Goal: Transaction & Acquisition: Purchase product/service

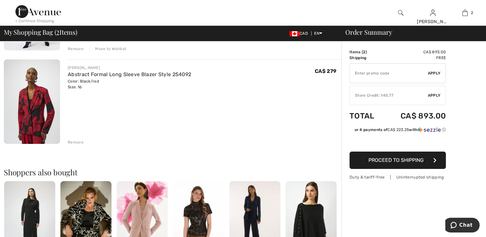
scroll to position [129, 0]
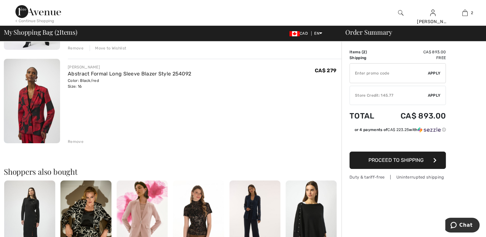
click at [76, 140] on div "Remove" at bounding box center [76, 142] width 16 height 6
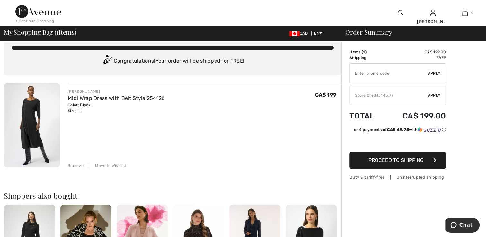
scroll to position [0, 0]
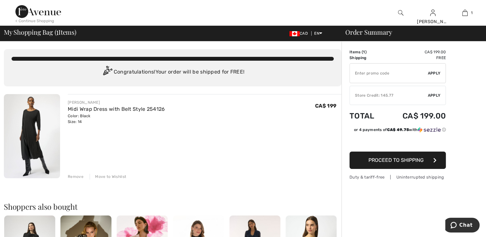
click at [395, 73] on input "TEXT" at bounding box center [389, 73] width 78 height 19
type input "GC005092224"
click at [433, 71] on span "Apply" at bounding box center [434, 73] width 13 height 6
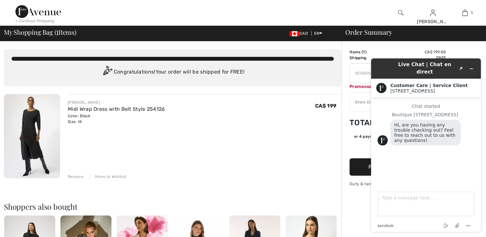
click at [277, 102] on div "JOSEPH RIBKOFF Midi Wrap Dress with Belt Style 254126 Color: Black Size: 14 Fin…" at bounding box center [205, 112] width 274 height 25
click at [474, 64] on button "Minimize widget" at bounding box center [471, 68] width 10 height 9
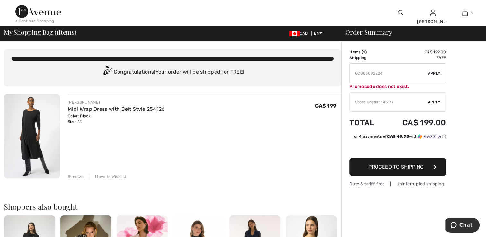
click at [369, 75] on input "TEXT" at bounding box center [389, 73] width 78 height 19
click at [409, 74] on input "TEXT" at bounding box center [389, 73] width 78 height 19
click at [466, 223] on span "Chat" at bounding box center [465, 225] width 13 height 6
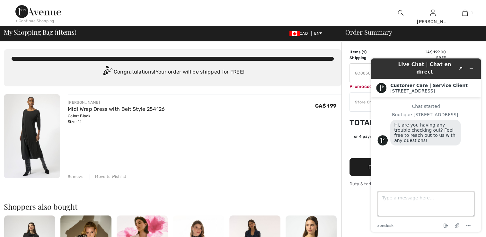
click at [385, 199] on textarea "Type a message here..." at bounding box center [426, 204] width 96 height 24
type textarea "I rreceived a Gift Certificate # GC005092224"
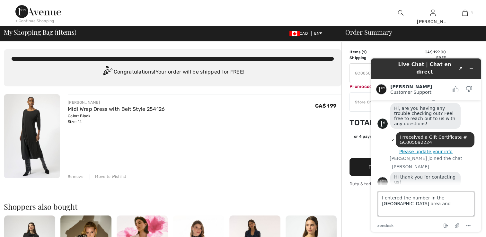
scroll to position [30, 0]
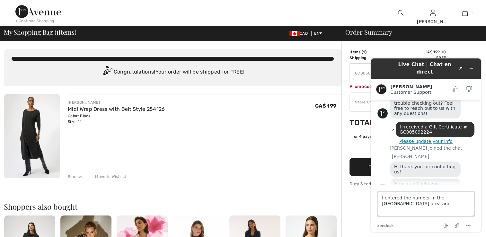
type textarea "I entered the number in the Promocode area and"
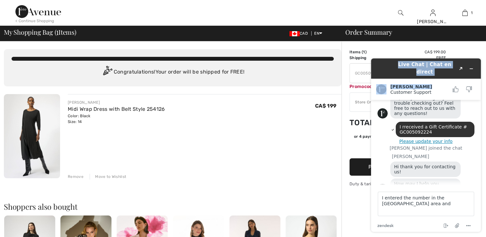
drag, startPoint x: 389, startPoint y: 62, endPoint x: 388, endPoint y: 86, distance: 24.2
click at [388, 86] on div "Live Chat | Chat en direct Created with Sketch. Amanda Customer Support Custome…" at bounding box center [426, 144] width 110 height 173
click at [299, 137] on div "JOSEPH RIBKOFF Midi Wrap Dress with Belt Style 254126 Color: Black Size: 14 Fin…" at bounding box center [205, 136] width 274 height 85
click at [473, 67] on icon "Minimize widget" at bounding box center [471, 69] width 4 height 4
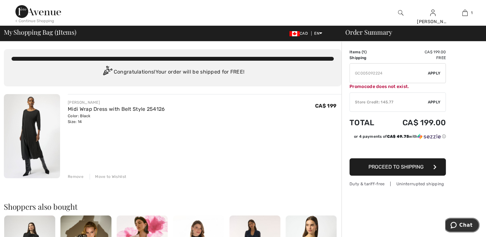
click at [464, 226] on span "Chat" at bounding box center [465, 225] width 13 height 6
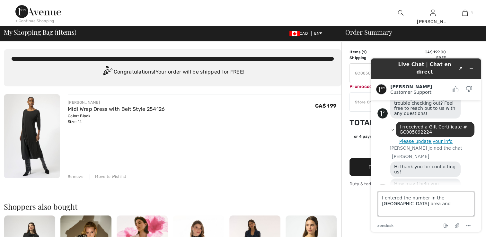
click at [401, 205] on textarea "I entered the number in the Promocode area and" at bounding box center [426, 204] width 96 height 24
type textarea "I entered the number in the Promocode area and it indicated not"
click at [473, 67] on icon "Minimize widget" at bounding box center [471, 69] width 4 height 4
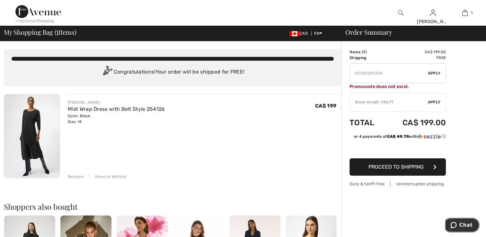
click at [466, 227] on span "Chat" at bounding box center [465, 225] width 13 height 6
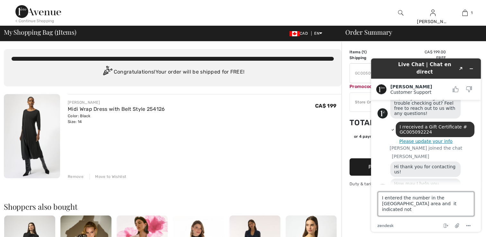
drag, startPoint x: 431, startPoint y: 205, endPoint x: 428, endPoint y: 204, distance: 3.5
click at [428, 204] on textarea "I entered the number in the Promocode area and it indicated not" at bounding box center [426, 204] width 96 height 24
type textarea "I entered the number in the Promocode area and it indicated does not exist"
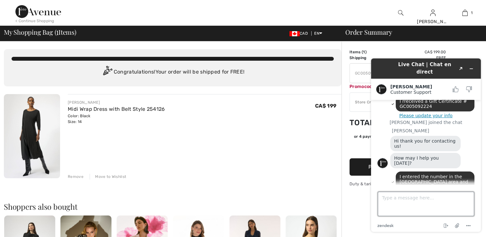
scroll to position [76, 0]
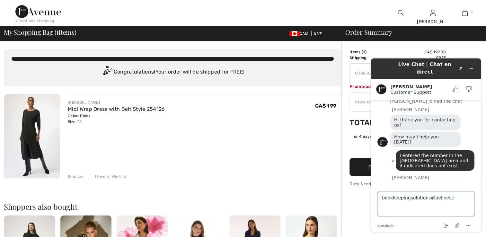
type textarea "bookkeepingsolutions@bellnet.ca"
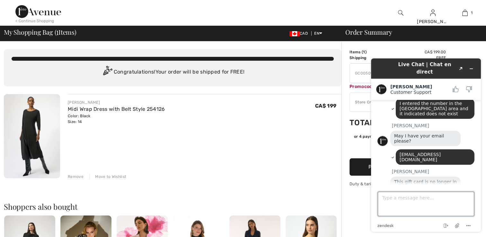
scroll to position [128, 0]
type textarea "Can you check this Gift Certificate Valid from Oct 1"
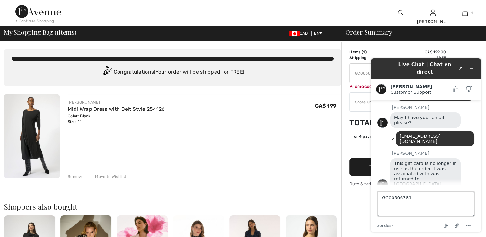
type textarea "GC005063817"
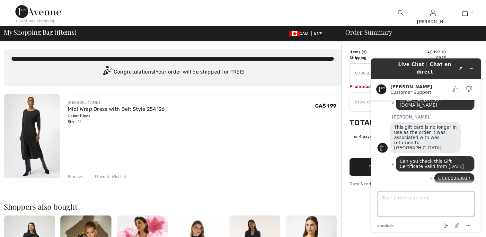
scroll to position [182, 0]
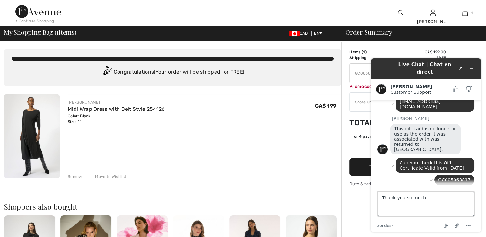
type textarea "Thank you so much."
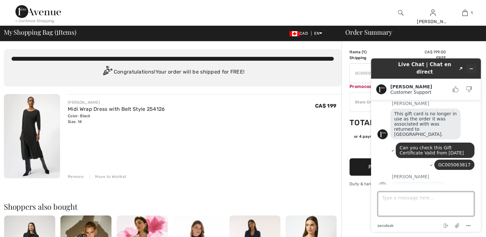
scroll to position [218, 0]
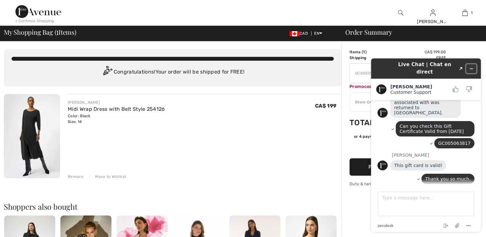
click at [471, 67] on icon "Minimize widget" at bounding box center [471, 69] width 4 height 4
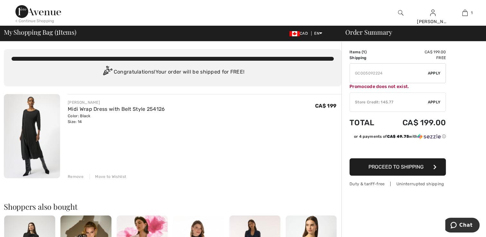
drag, startPoint x: 407, startPoint y: 74, endPoint x: 337, endPoint y: 75, distance: 70.7
click at [387, 101] on div "Store Credit: 145.77" at bounding box center [389, 102] width 78 height 6
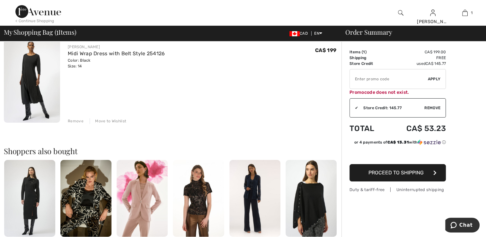
scroll to position [64, 0]
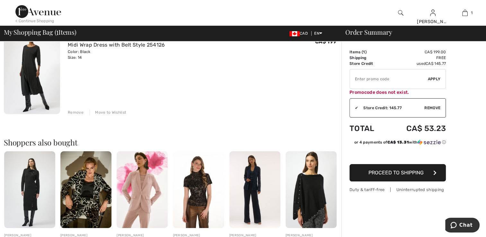
click at [28, 196] on img at bounding box center [29, 189] width 51 height 77
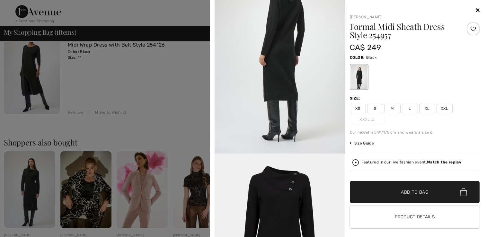
scroll to position [452, 0]
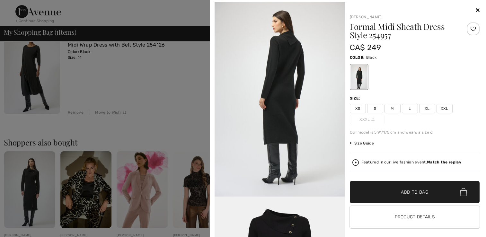
click at [366, 144] on span "Size Guide" at bounding box center [362, 143] width 24 height 6
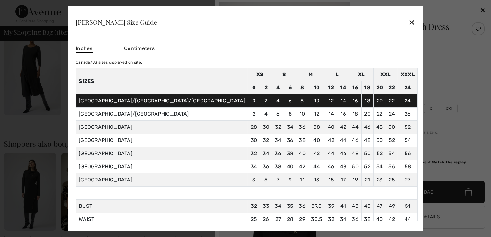
click at [408, 22] on div "✕" at bounding box center [411, 21] width 7 height 13
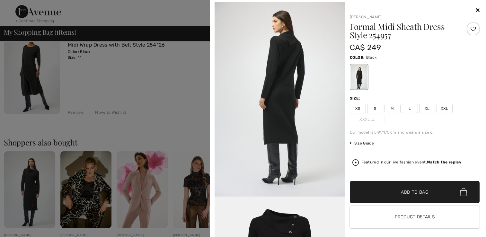
scroll to position [6, 0]
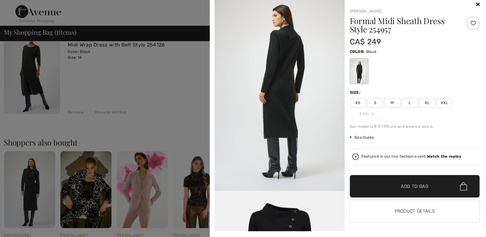
click at [476, 2] on icon at bounding box center [478, 4] width 4 height 5
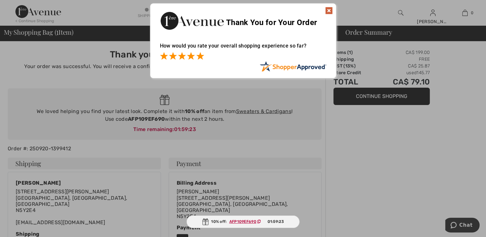
click at [202, 55] on span at bounding box center [200, 56] width 8 height 8
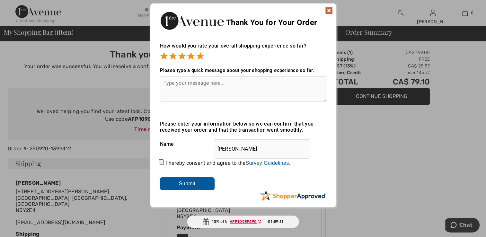
click at [330, 9] on img at bounding box center [329, 11] width 8 height 8
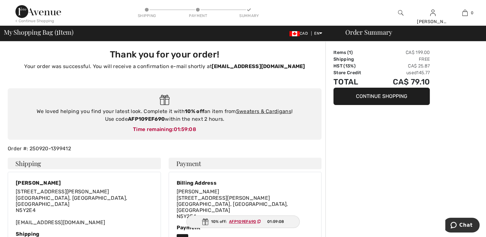
click at [352, 94] on button "Continue Shopping" at bounding box center [382, 96] width 96 height 17
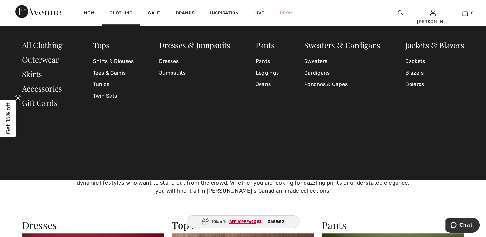
scroll to position [386, 0]
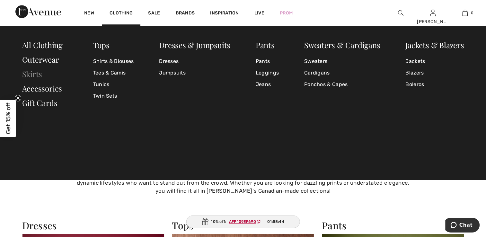
click at [34, 75] on link "Skirts" at bounding box center [32, 74] width 20 height 10
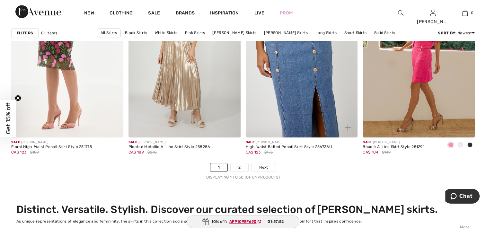
scroll to position [2956, 0]
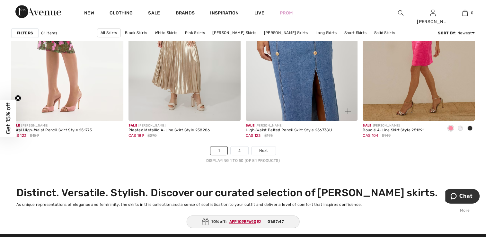
click at [315, 97] on img at bounding box center [302, 37] width 112 height 168
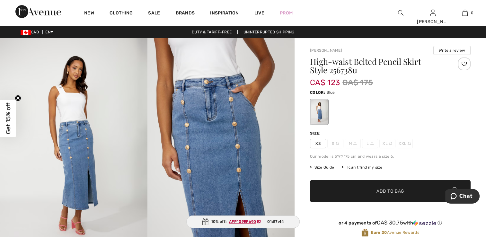
click at [87, 154] on img at bounding box center [73, 148] width 147 height 221
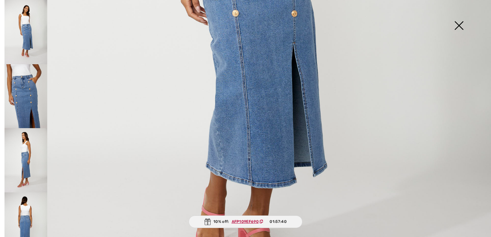
scroll to position [386, 0]
click at [25, 204] on img at bounding box center [25, 224] width 43 height 64
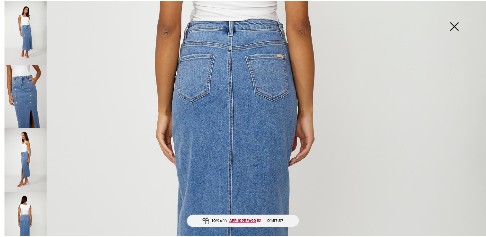
scroll to position [225, 0]
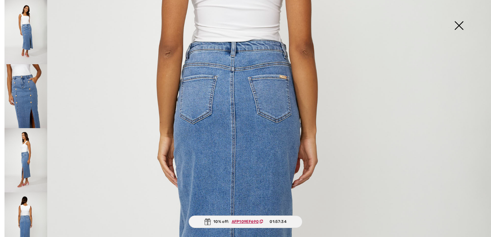
click at [460, 21] on img at bounding box center [459, 26] width 32 height 33
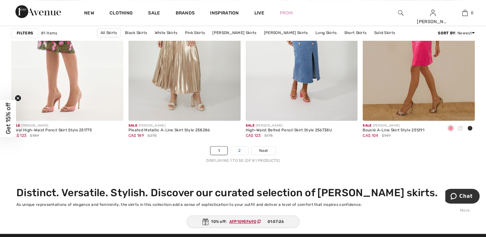
click at [238, 148] on link "2" at bounding box center [240, 151] width 18 height 8
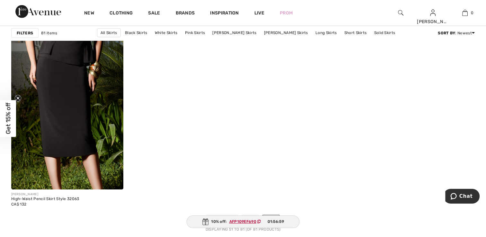
scroll to position [2056, 0]
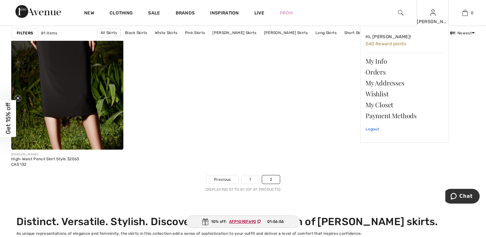
click at [376, 130] on link "Logout" at bounding box center [405, 129] width 78 height 16
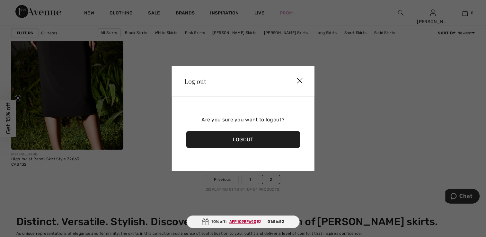
click at [247, 139] on div "Logout" at bounding box center [243, 139] width 114 height 17
